Goal: Communication & Community: Answer question/provide support

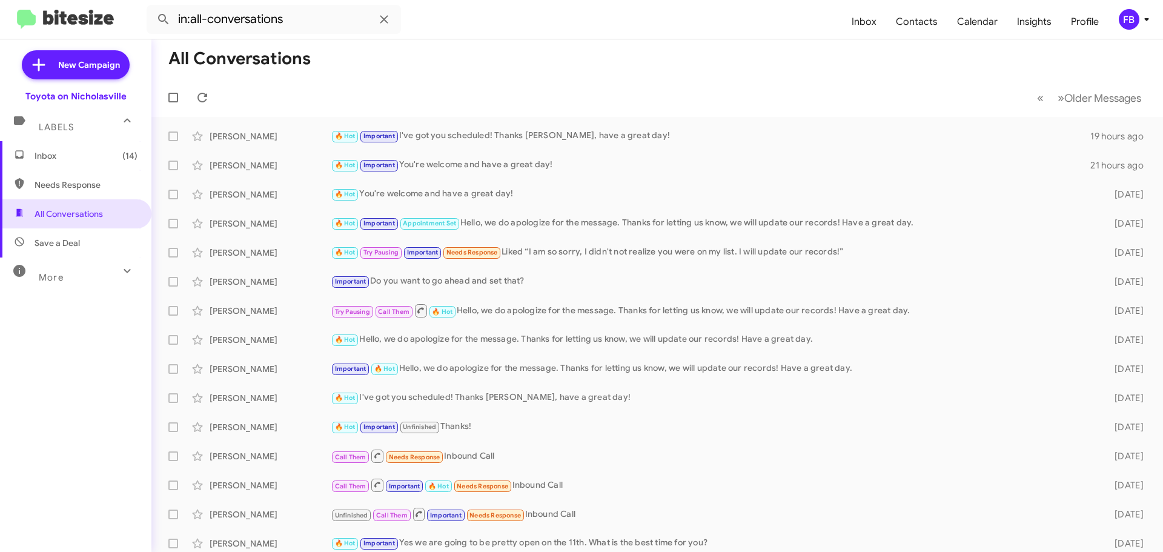
drag, startPoint x: 45, startPoint y: 159, endPoint x: 104, endPoint y: 159, distance: 58.7
click at [45, 159] on span "Inbox (14)" at bounding box center [86, 156] width 103 height 12
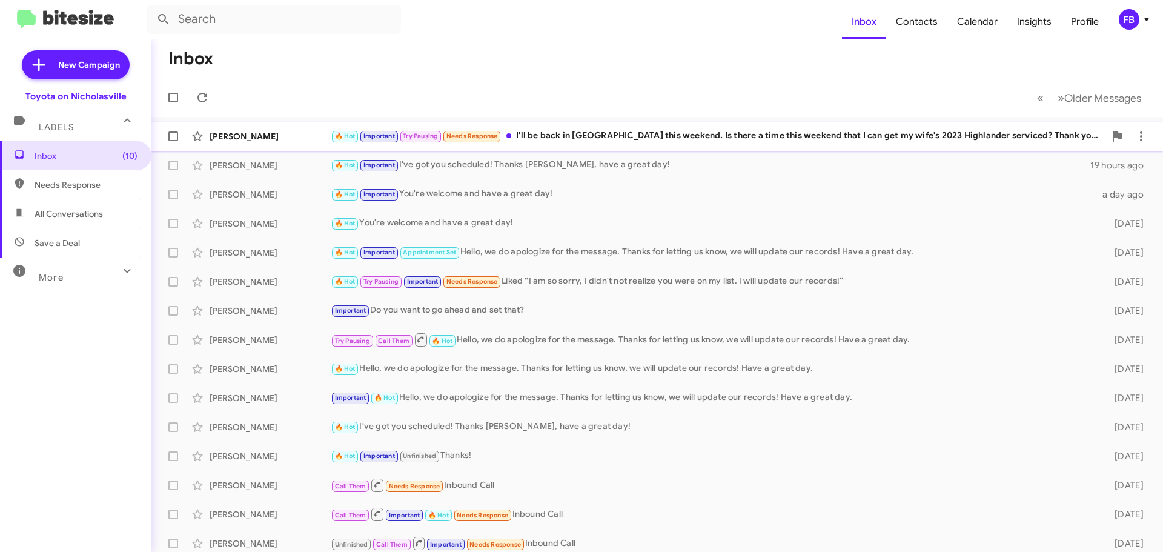
click at [643, 134] on div "🔥 Hot Important Try Pausing Needs Response I'll be back in [GEOGRAPHIC_DATA] th…" at bounding box center [718, 136] width 774 height 14
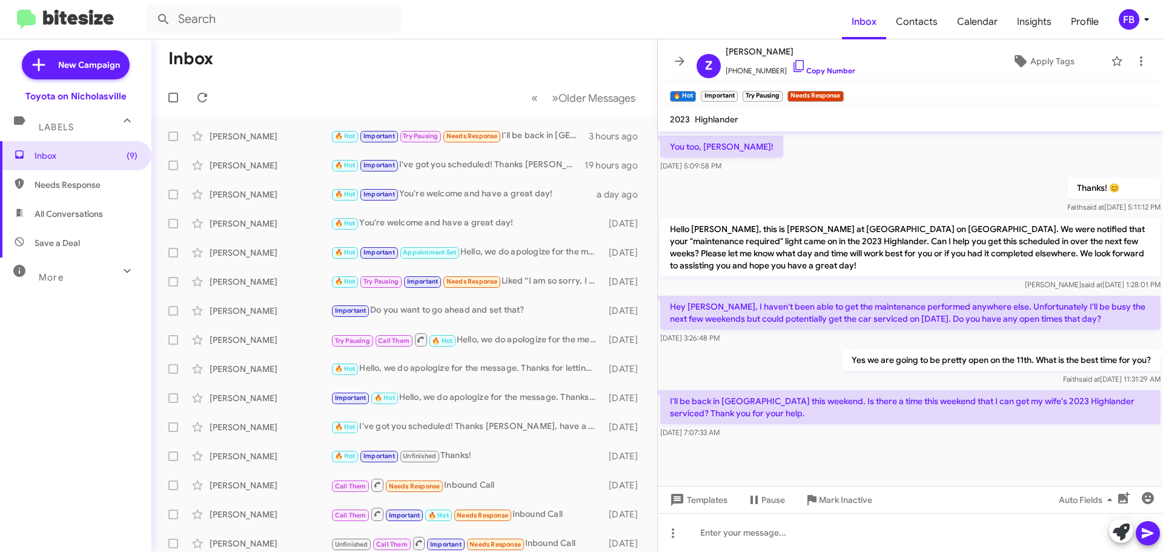
scroll to position [736, 0]
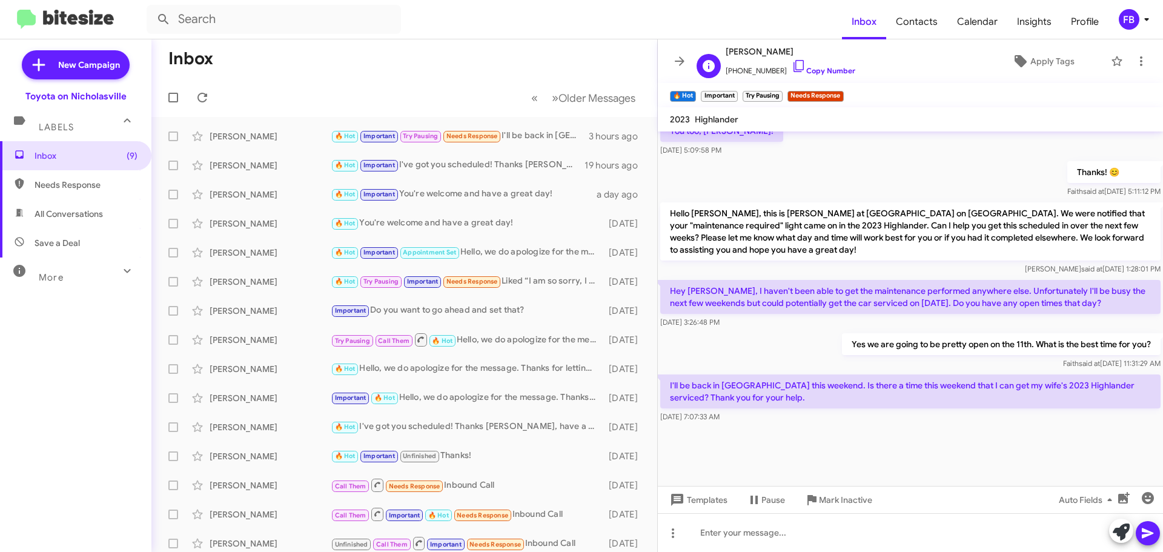
click at [765, 48] on span "[PERSON_NAME]" at bounding box center [791, 51] width 130 height 15
copy span "[PERSON_NAME]"
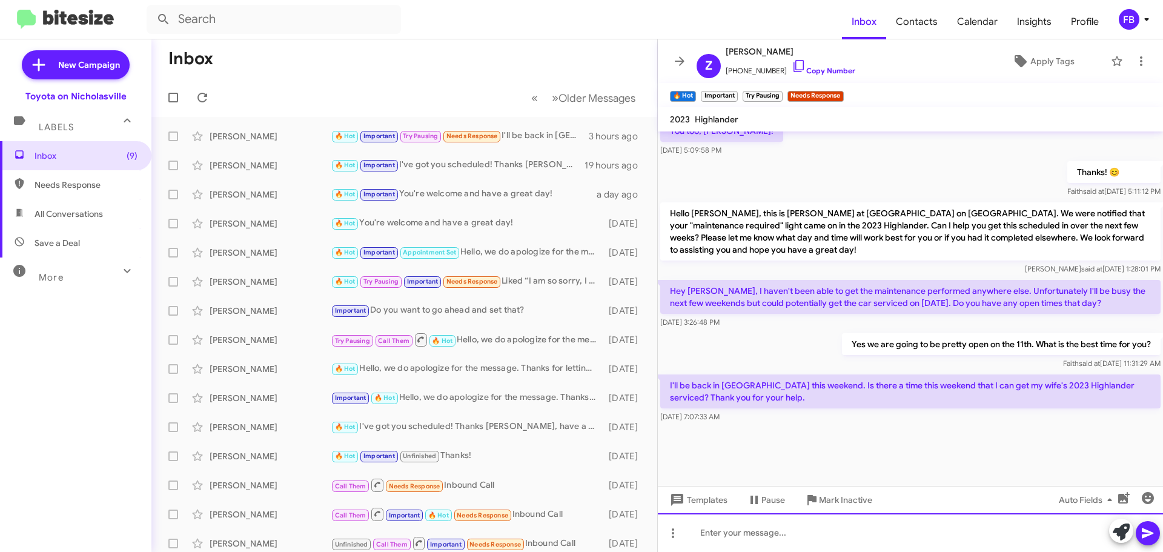
click at [812, 530] on div at bounding box center [910, 532] width 505 height 39
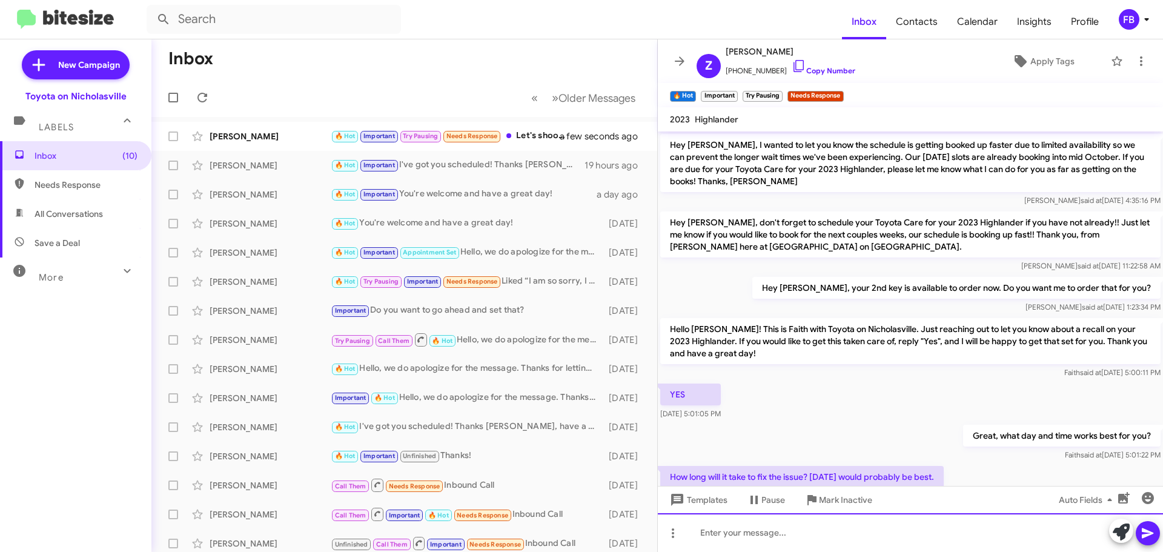
scroll to position [675, 0]
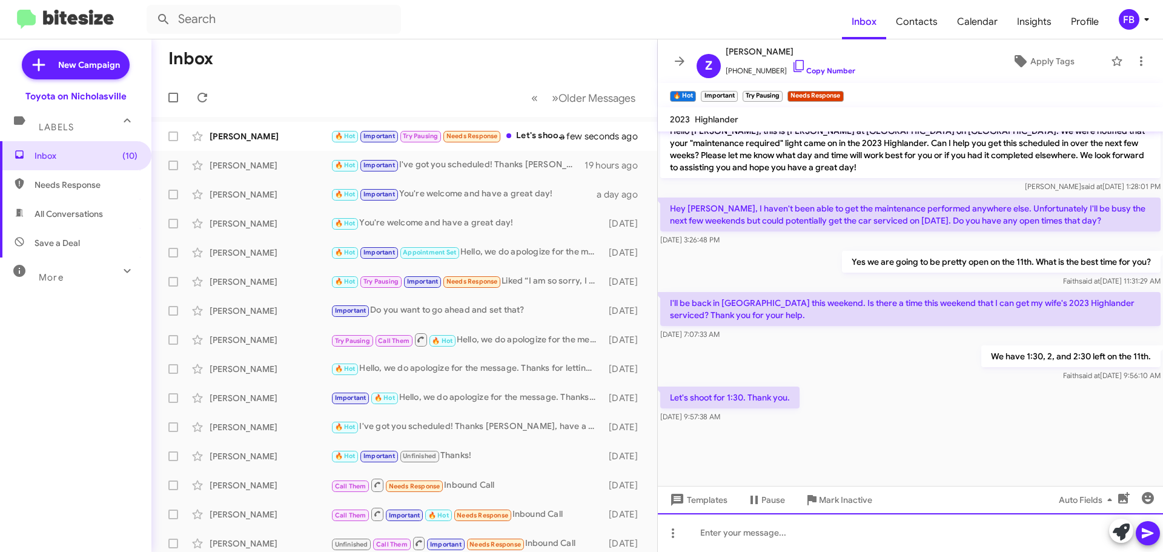
click at [708, 530] on div at bounding box center [910, 532] width 505 height 39
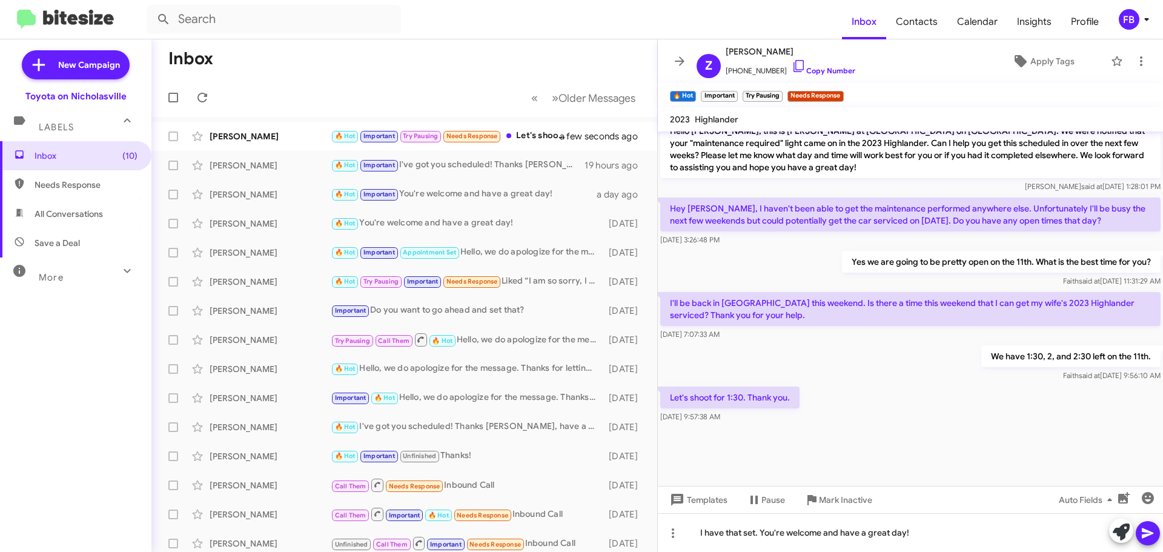
click at [1152, 524] on span at bounding box center [1147, 533] width 15 height 24
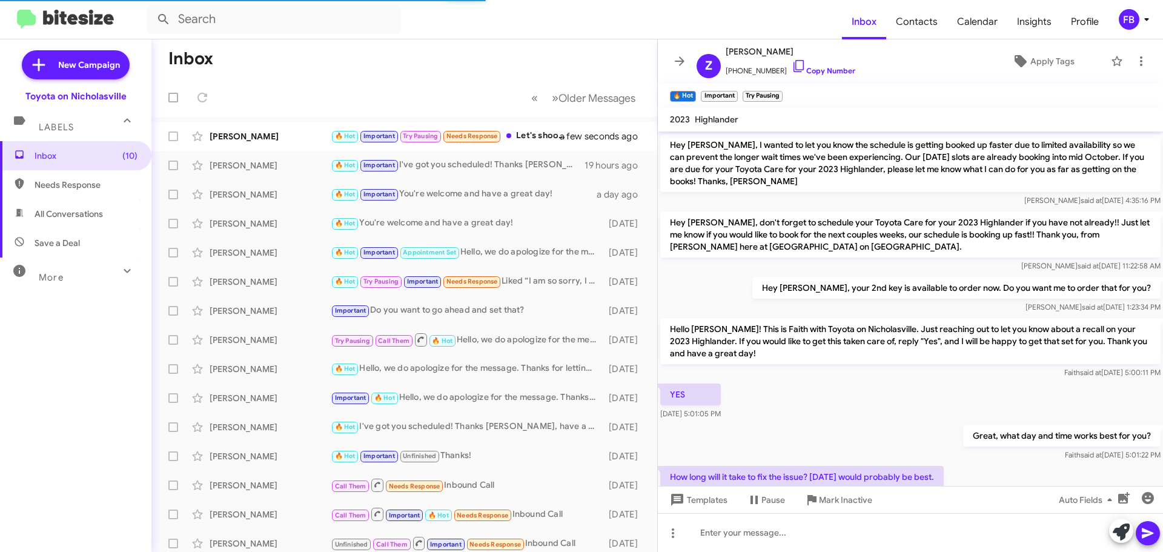
scroll to position [61, 0]
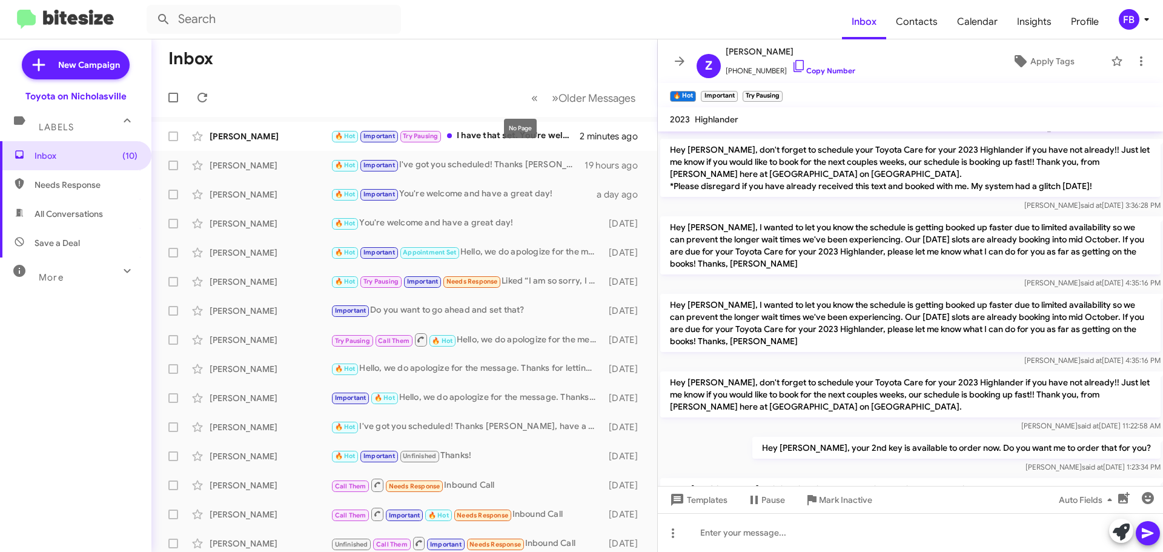
click at [500, 134] on mat-tooltip-component "No Page" at bounding box center [520, 128] width 50 height 36
